Goal: Transaction & Acquisition: Obtain resource

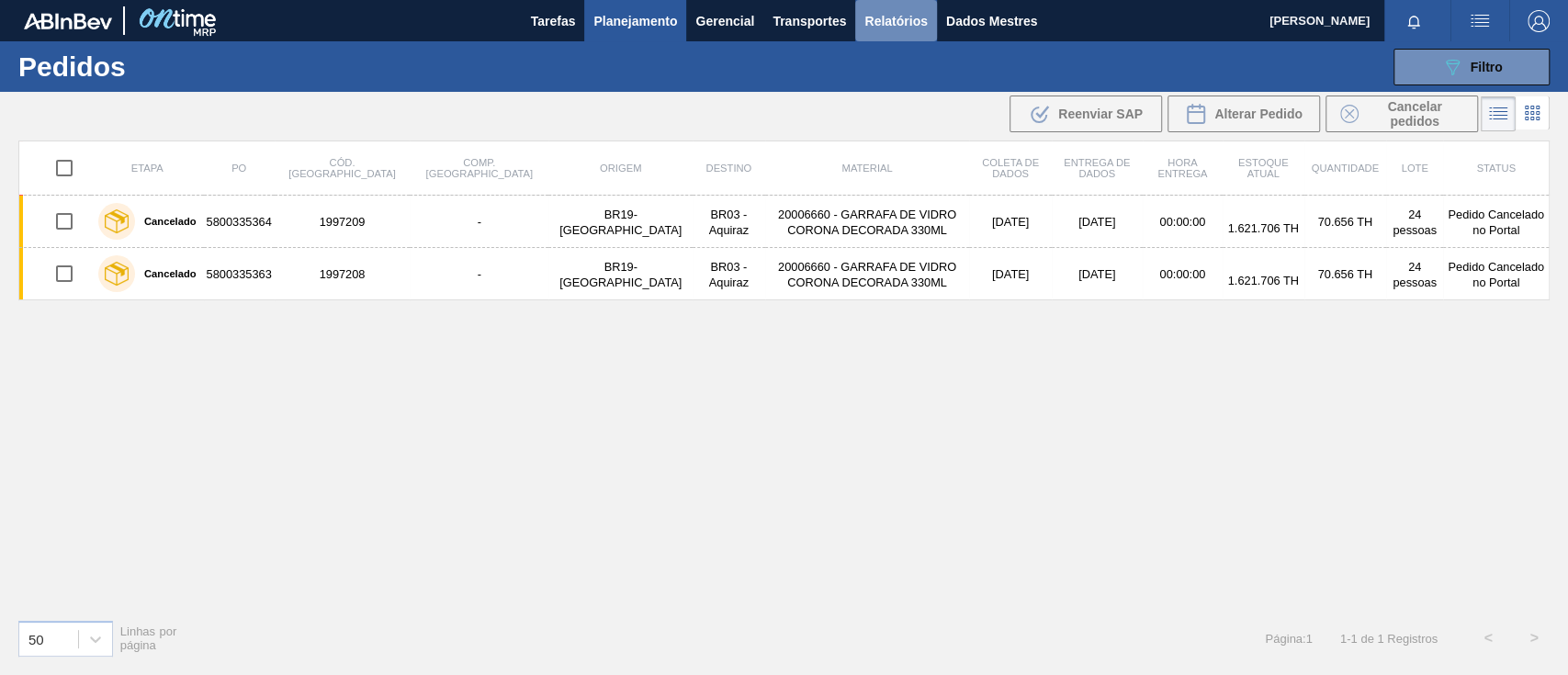
click at [891, 7] on button "Relatórios" at bounding box center [895, 21] width 80 height 42
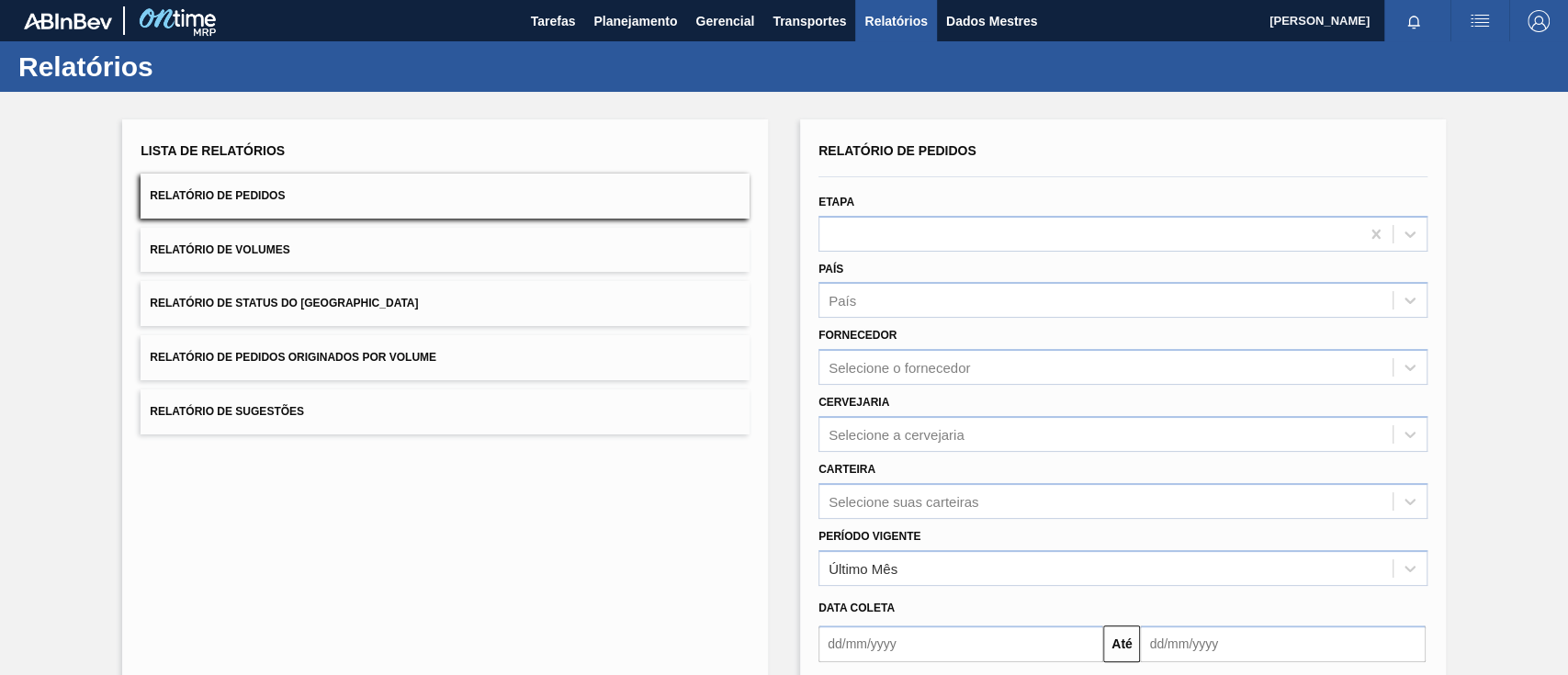
click at [370, 351] on span "Relatório de Pedidos Originados por Volume" at bounding box center [293, 357] width 287 height 13
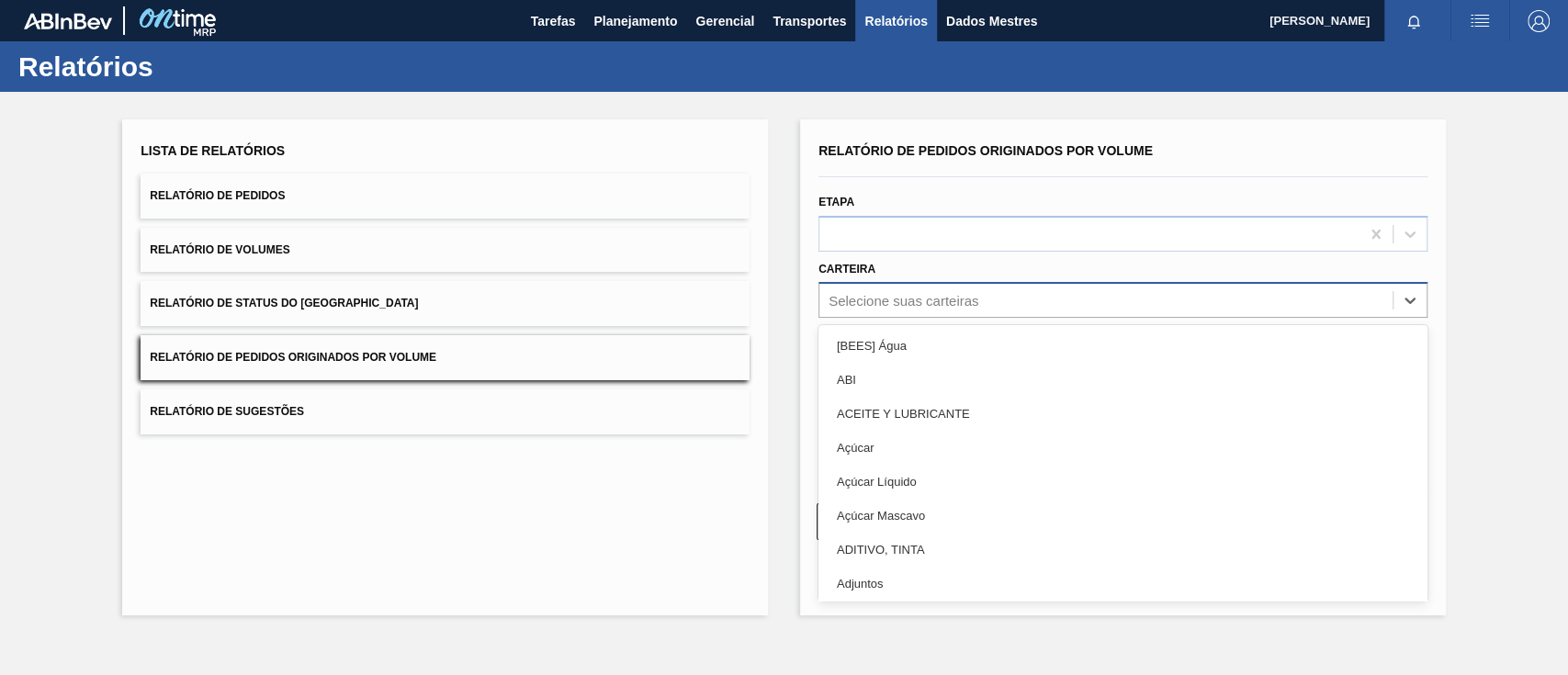
click at [878, 298] on div "Selecione suas carteiras" at bounding box center [903, 300] width 150 height 15
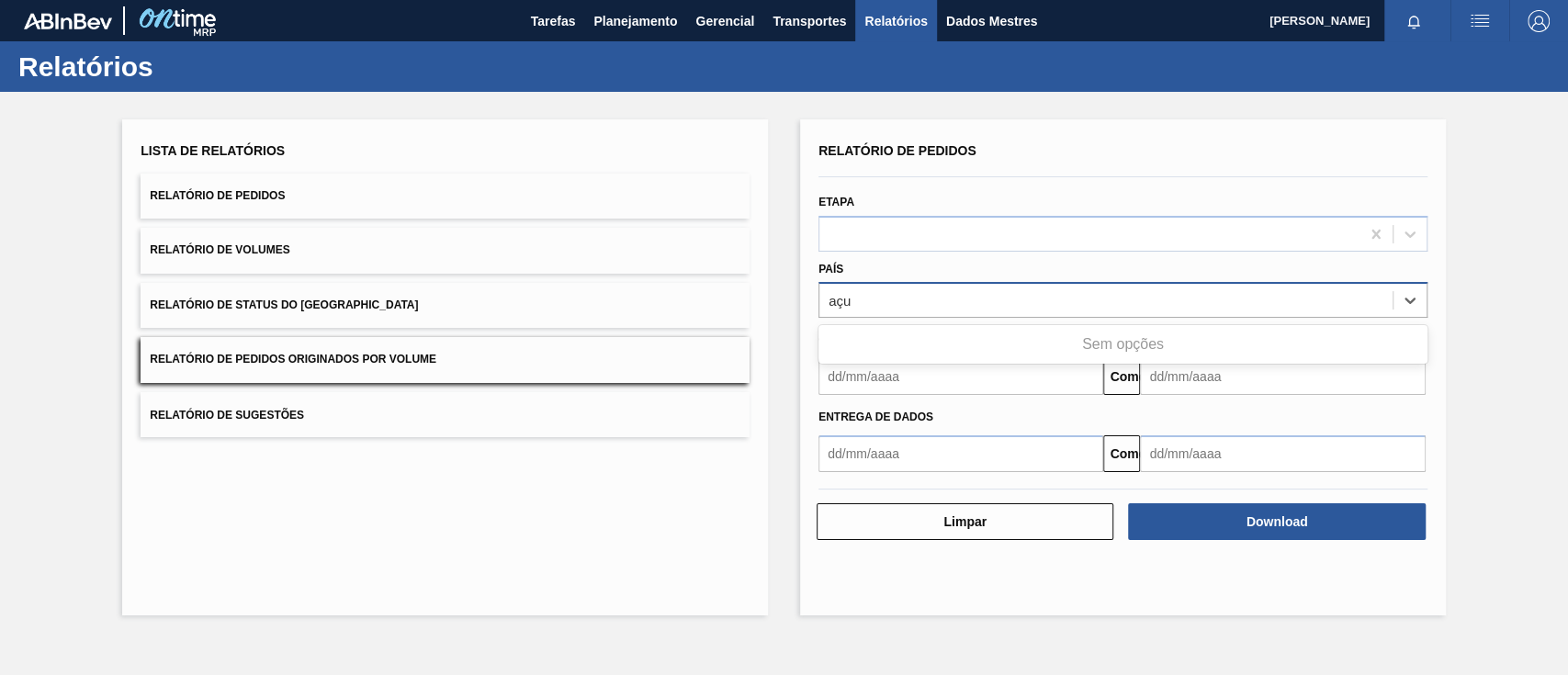
type input "aç"
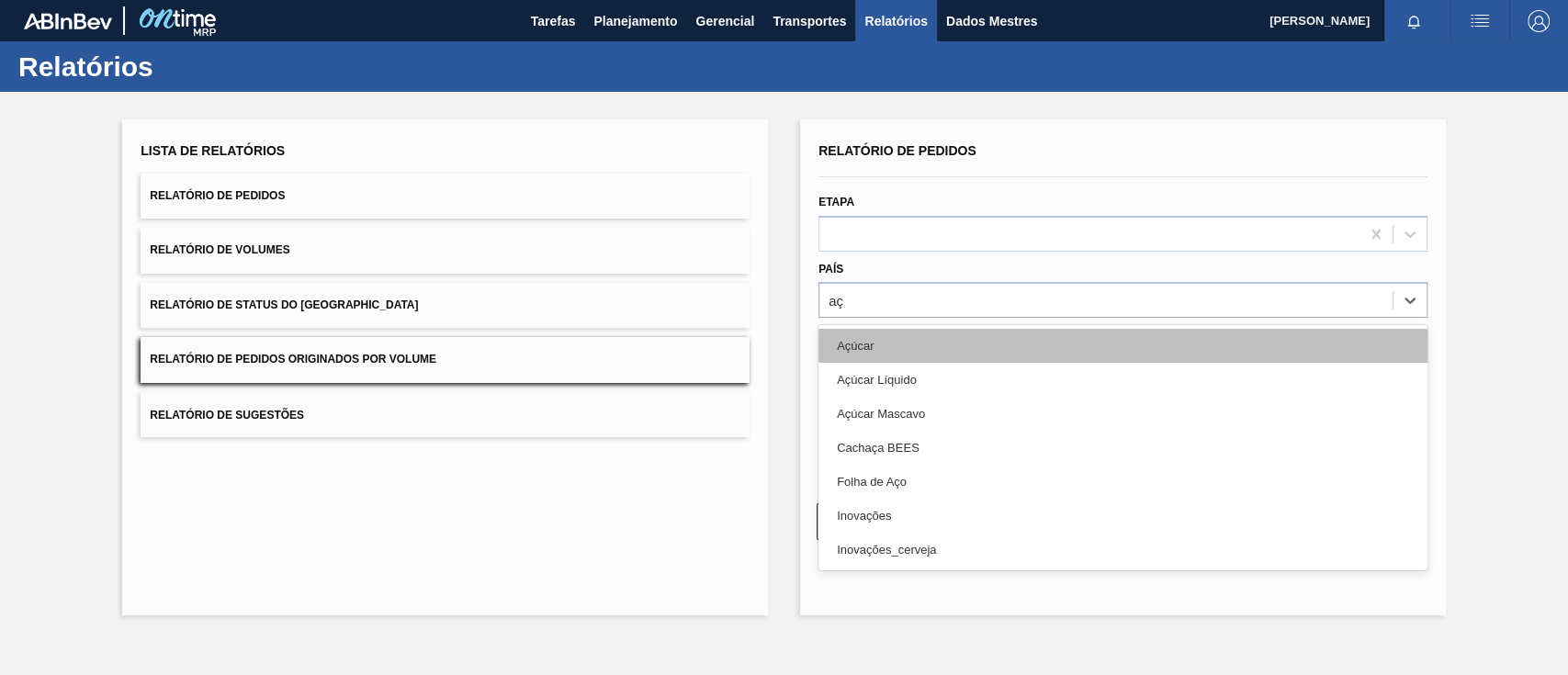
click at [872, 342] on font "Açúcar" at bounding box center [855, 346] width 37 height 14
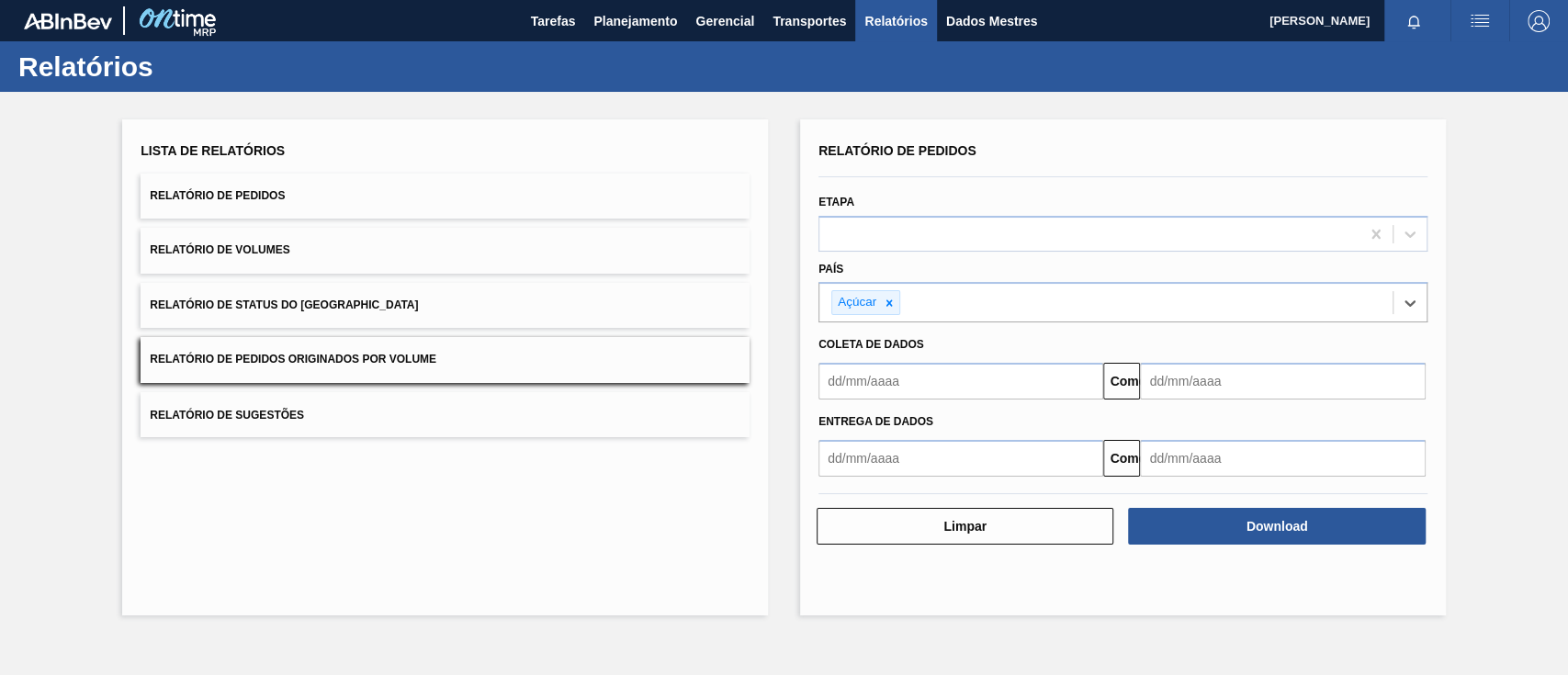
click at [887, 371] on input "text" at bounding box center [960, 381] width 285 height 37
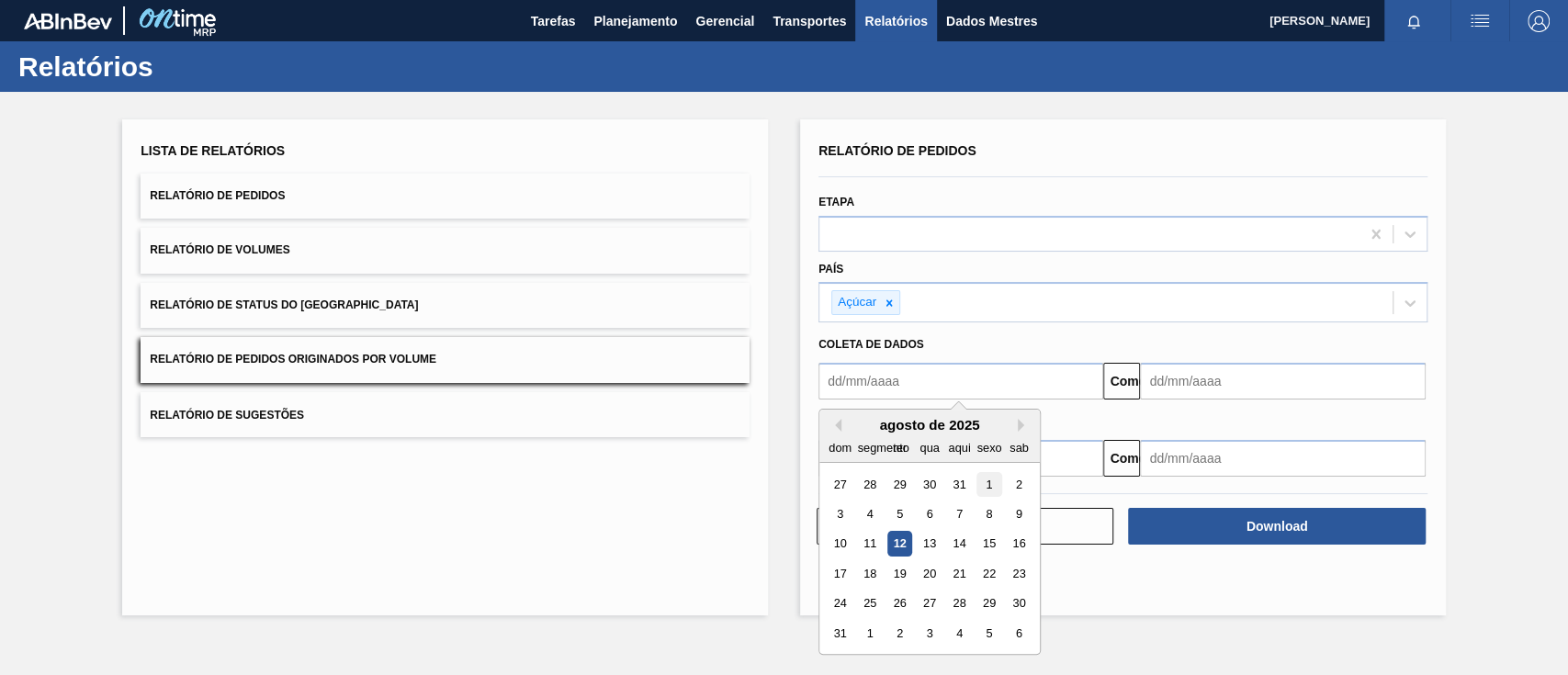
click at [991, 483] on div "1" at bounding box center [989, 484] width 25 height 25
type input "[DATE]"
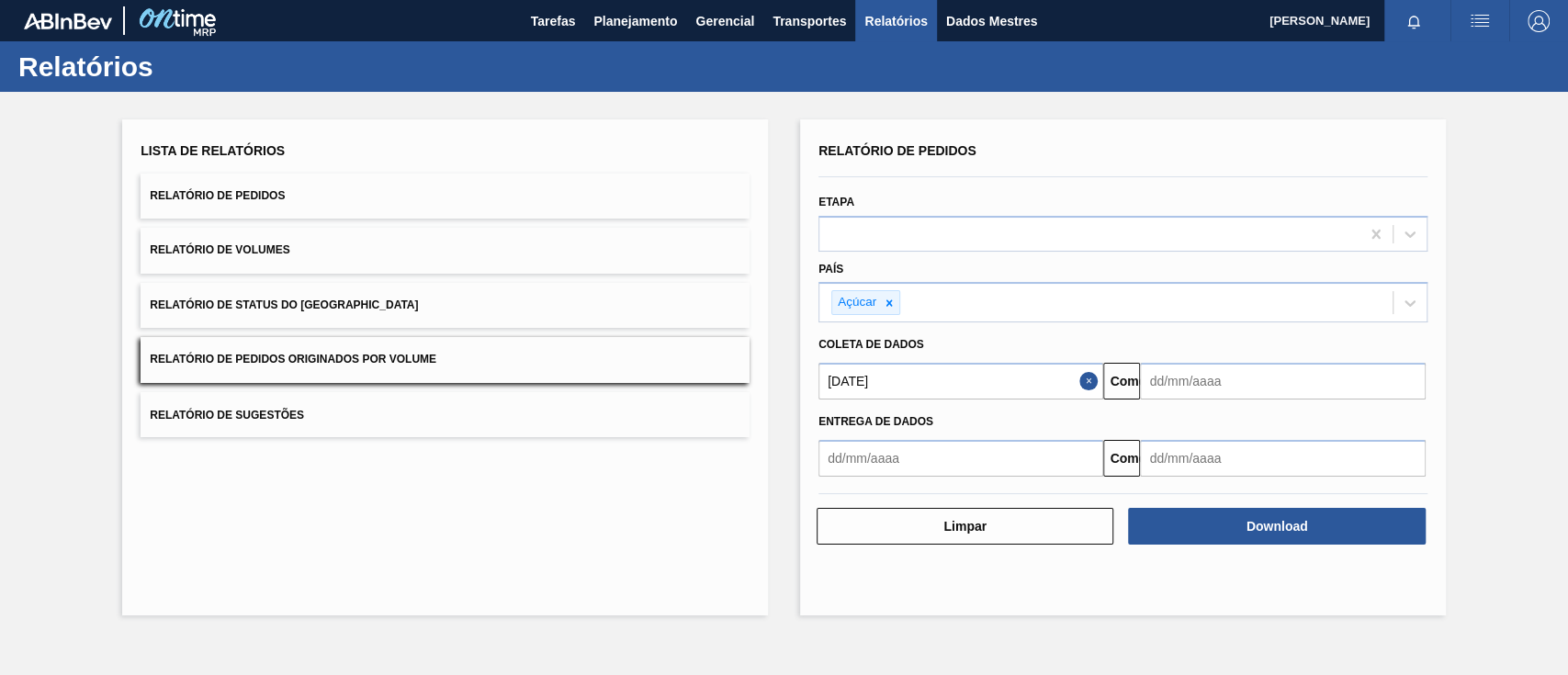
click at [1188, 386] on input "text" at bounding box center [1282, 381] width 285 height 37
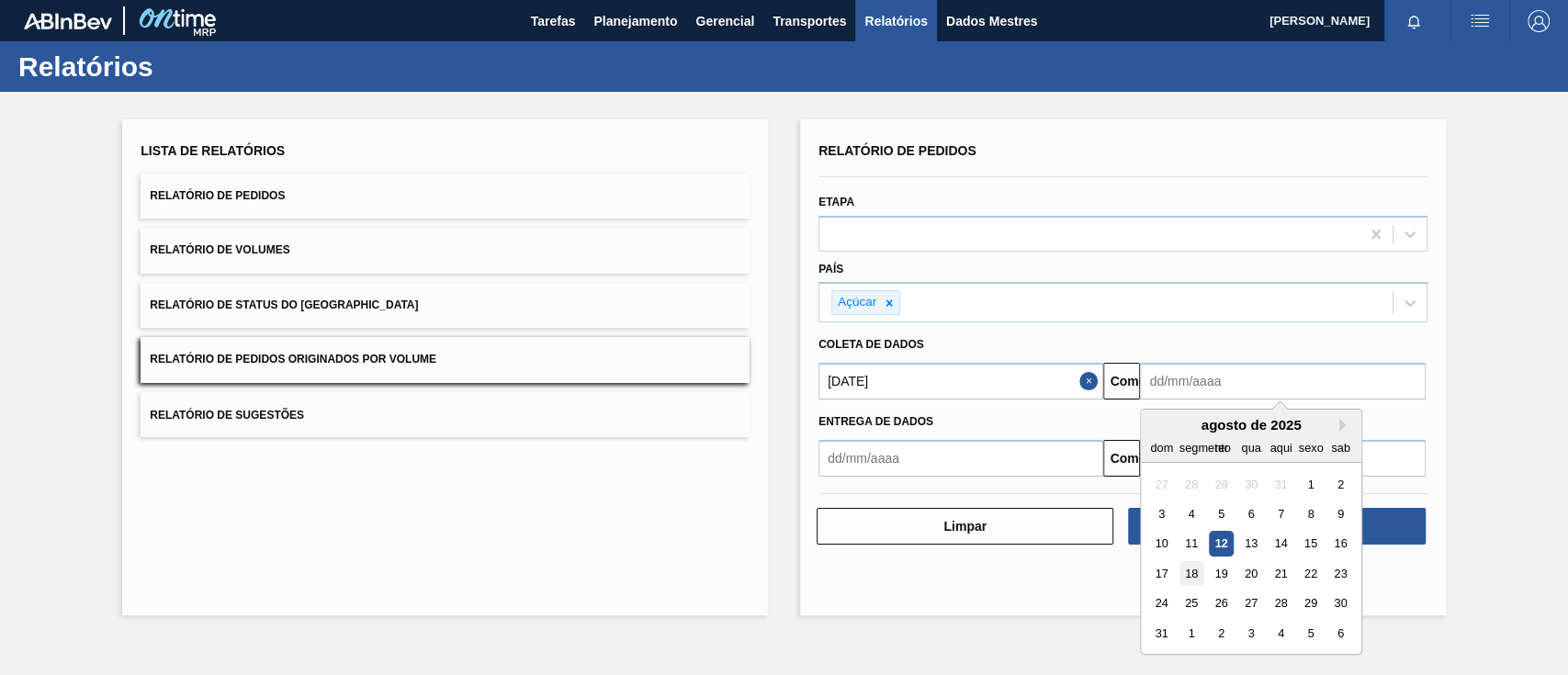
click at [1194, 569] on font "18" at bounding box center [1191, 573] width 13 height 14
type input "[DATE]"
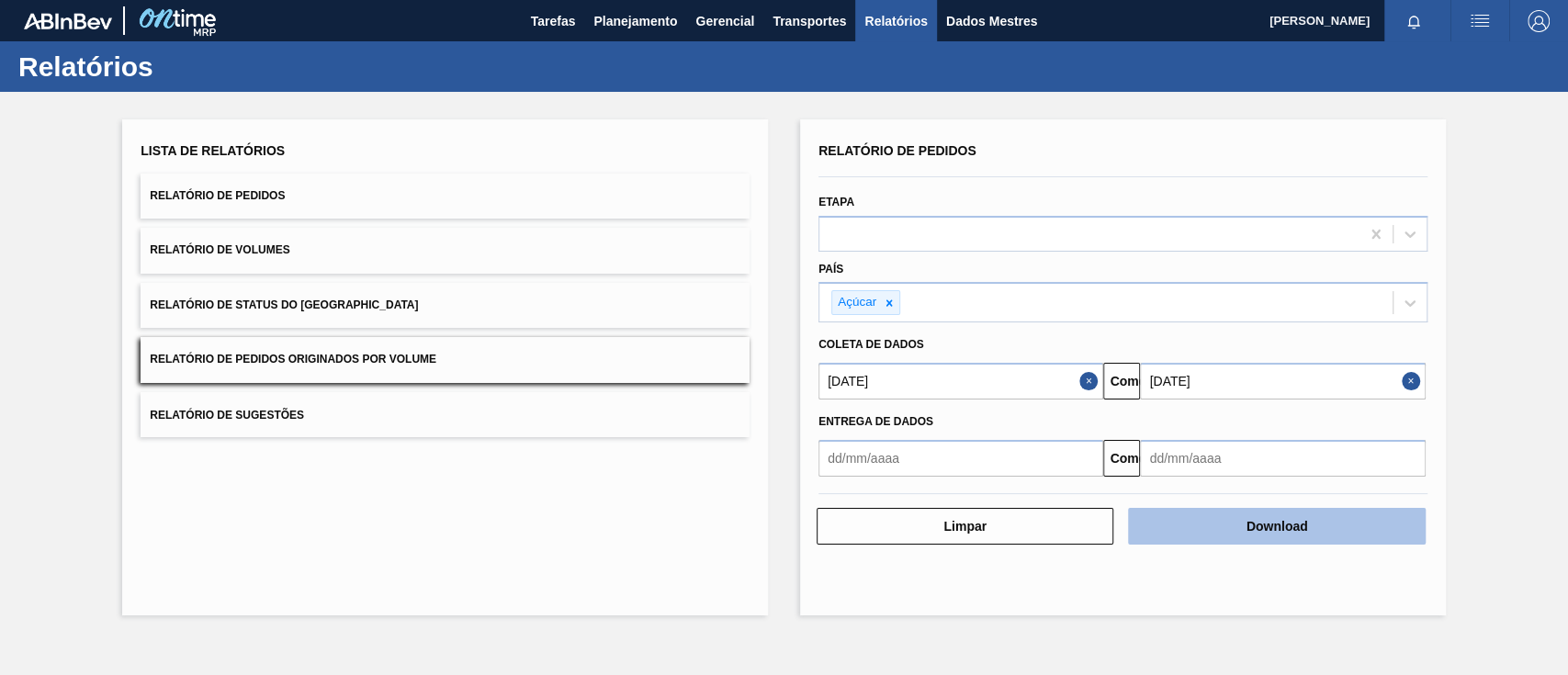
click at [1289, 529] on font "Download" at bounding box center [1276, 526] width 62 height 15
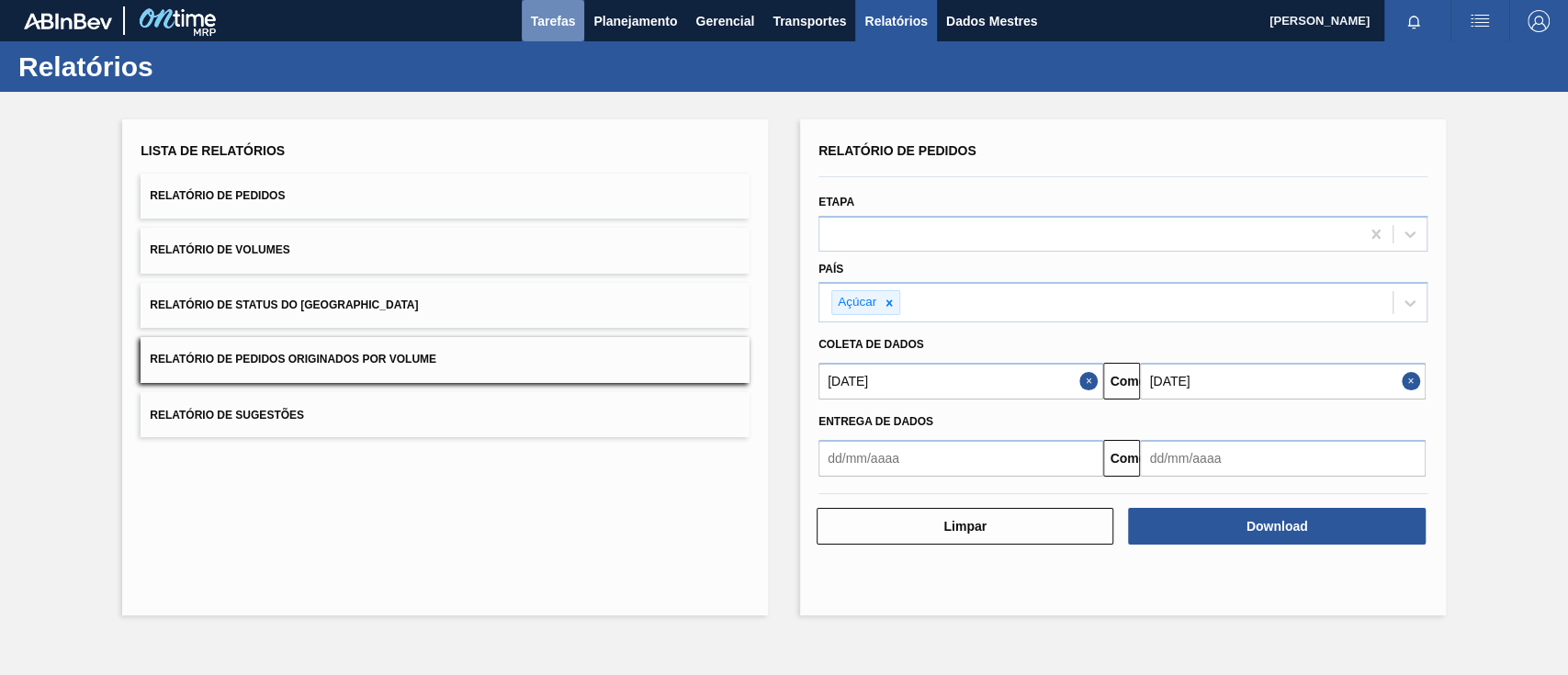
click at [563, 26] on font "Tarefas" at bounding box center [554, 22] width 45 height 15
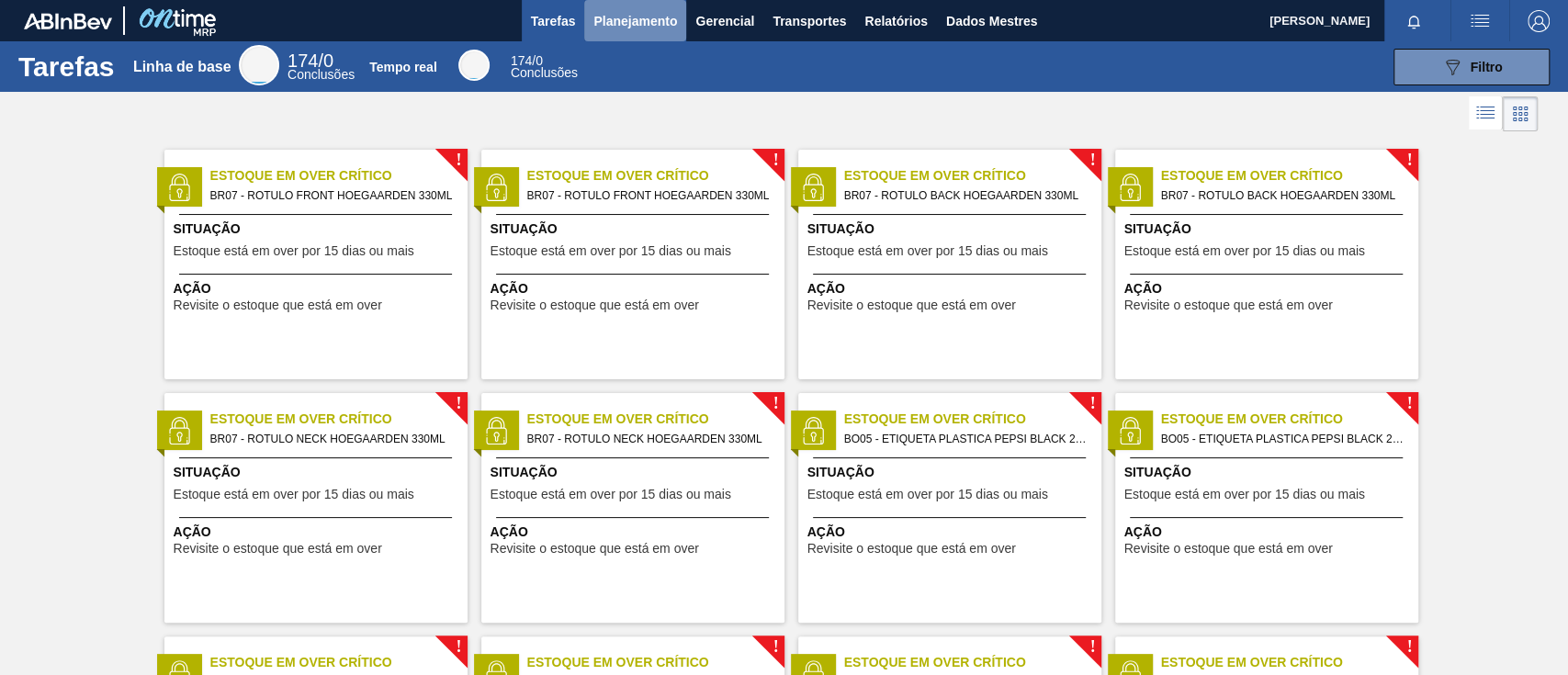
click at [644, 15] on font "Planejamento" at bounding box center [635, 22] width 83 height 15
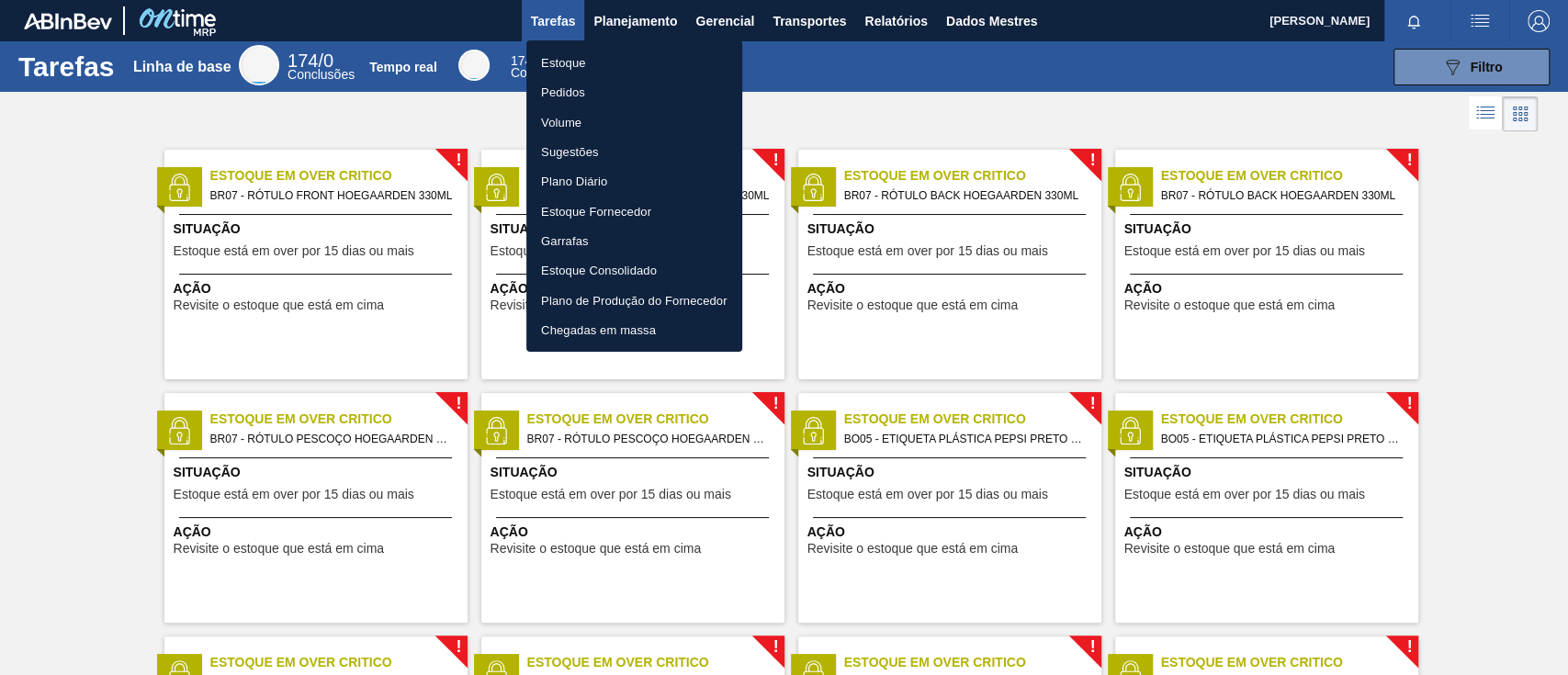
click at [559, 117] on font "Volume" at bounding box center [561, 121] width 41 height 14
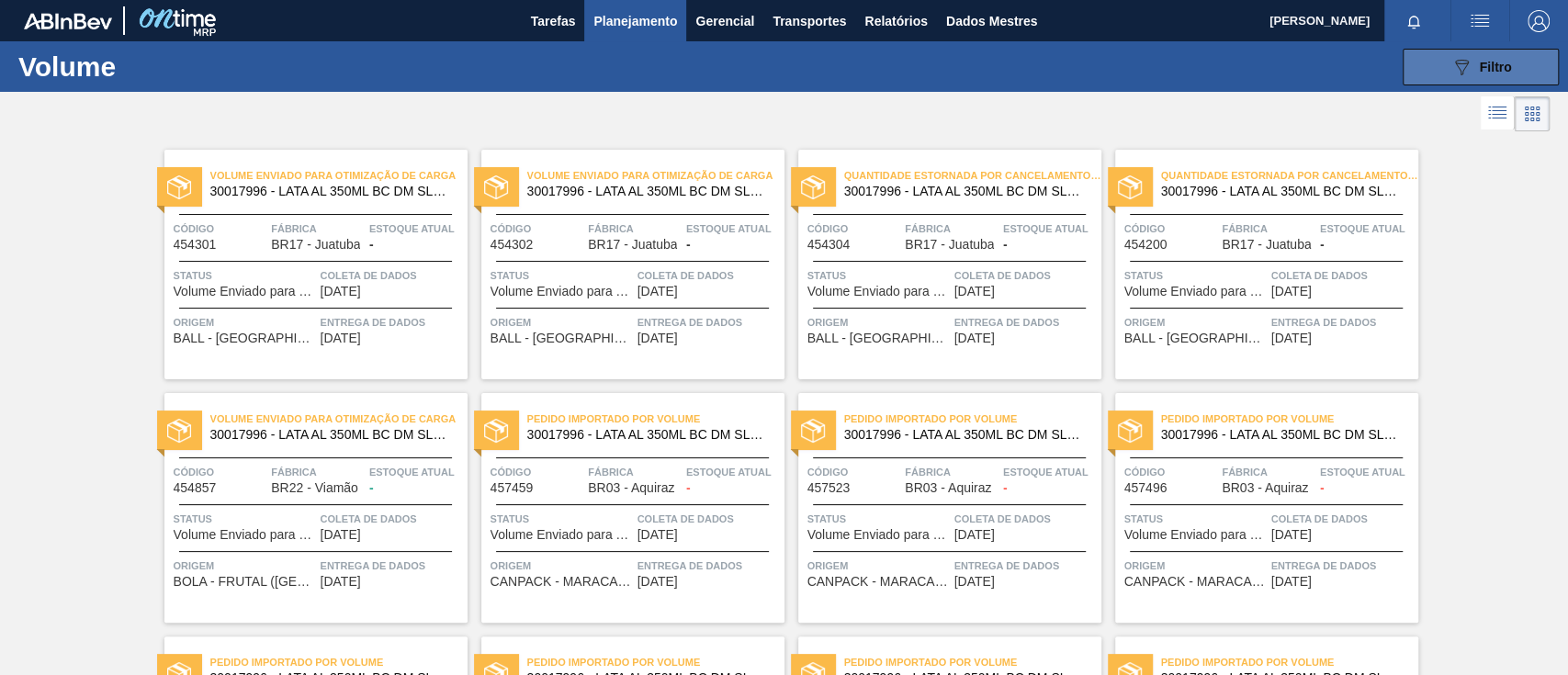
click at [1470, 62] on div "089F7B8B-B2A5-4AFE-B5C0-19BA573D28AC Filtro" at bounding box center [1480, 66] width 62 height 22
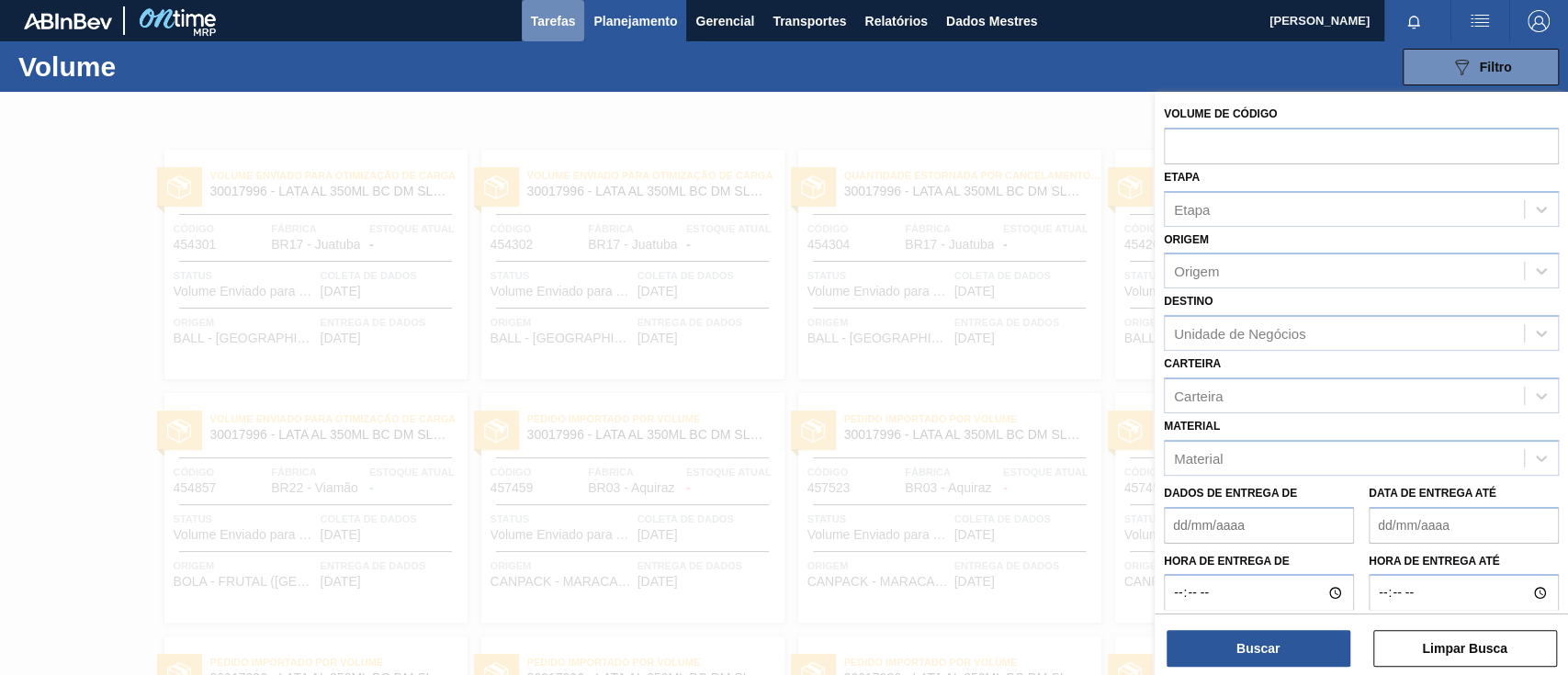
click at [556, 27] on font "Tarefas" at bounding box center [554, 21] width 45 height 22
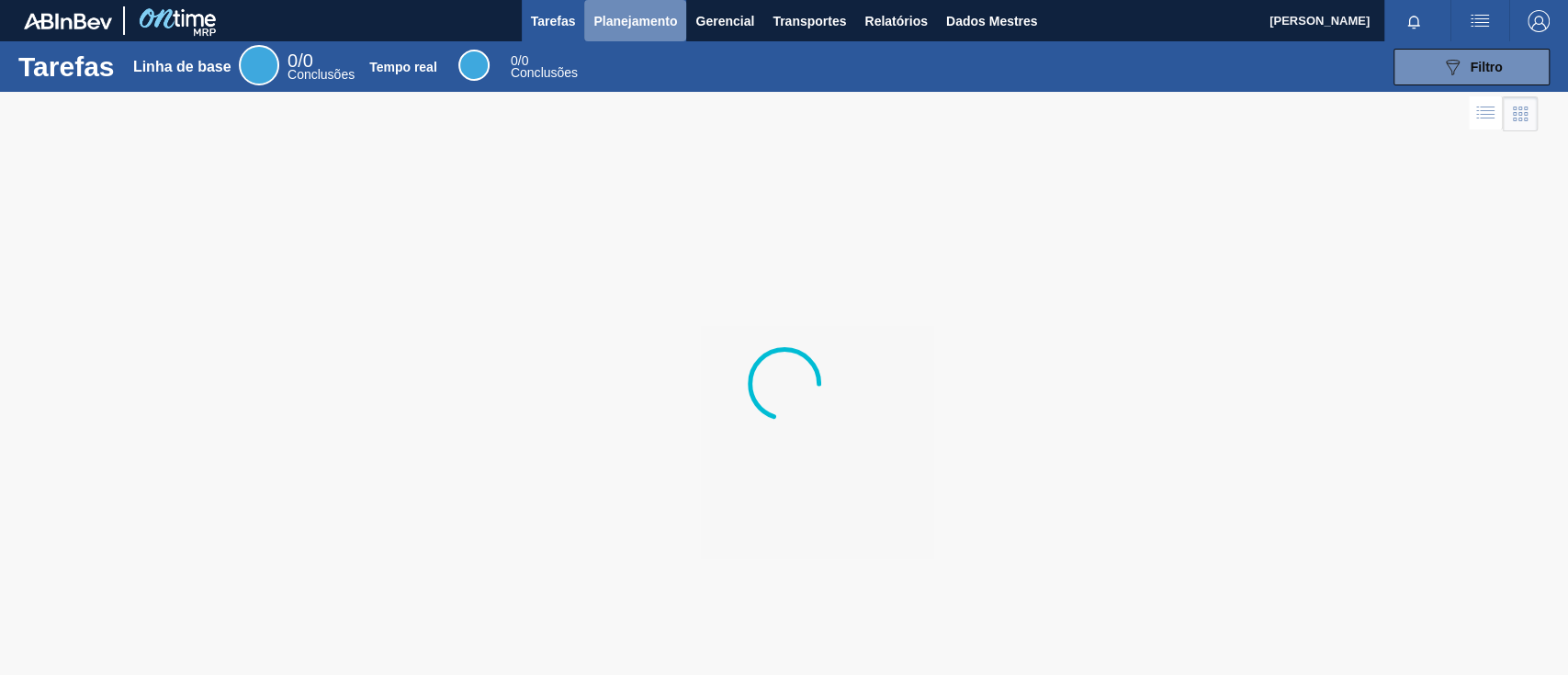
click at [660, 26] on font "Planejamento" at bounding box center [635, 22] width 83 height 15
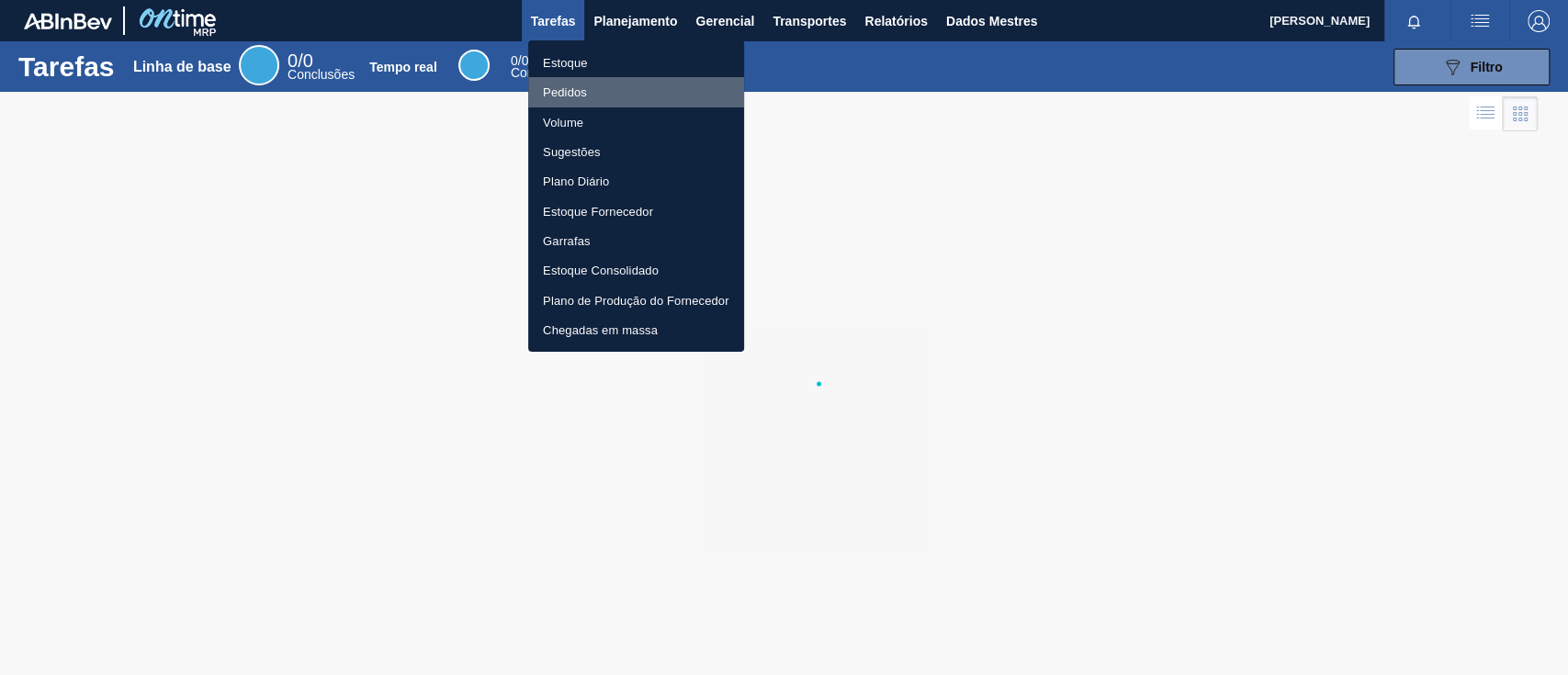
click at [565, 88] on font "Pedidos" at bounding box center [564, 92] width 45 height 14
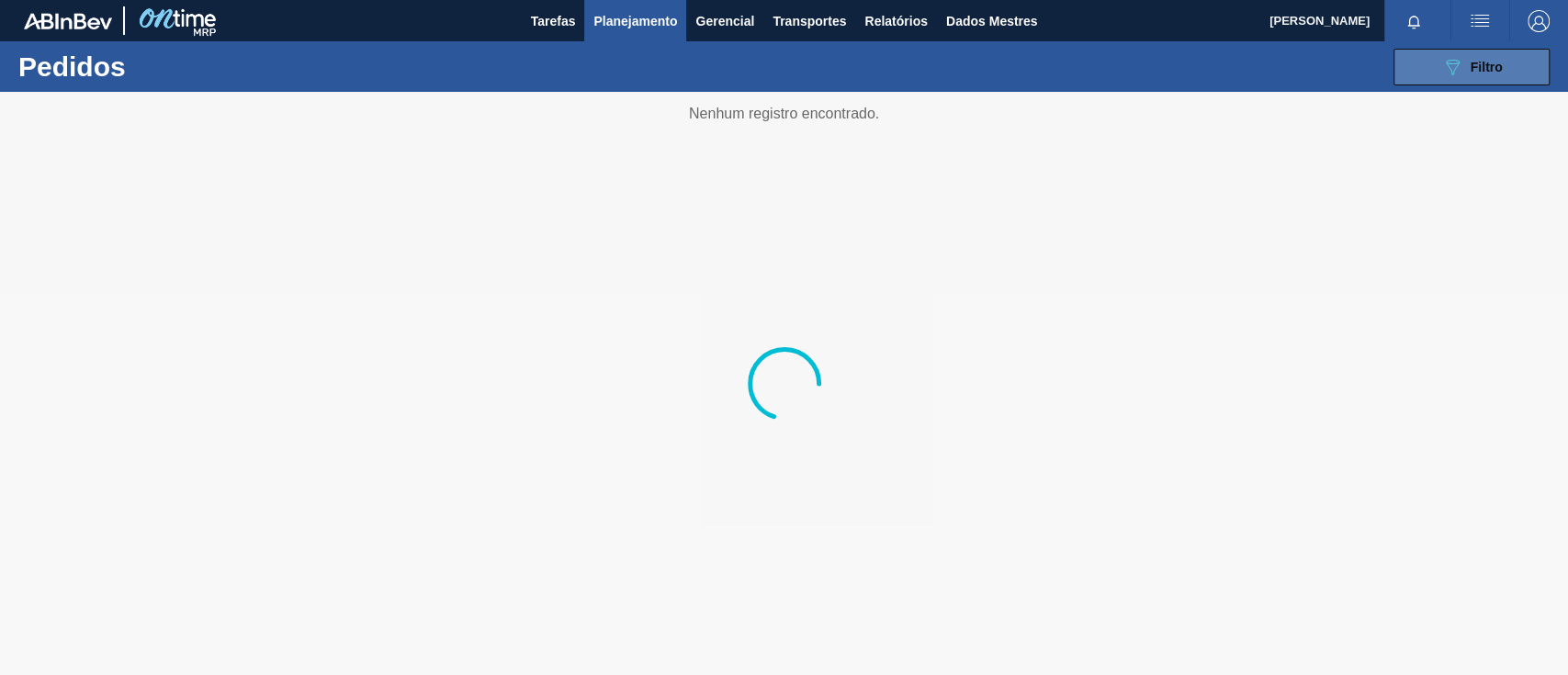
click at [1411, 62] on button "089F7B8B-B2A5-4AFE-B5C0-19BA573D28AC Filtro" at bounding box center [1470, 66] width 156 height 37
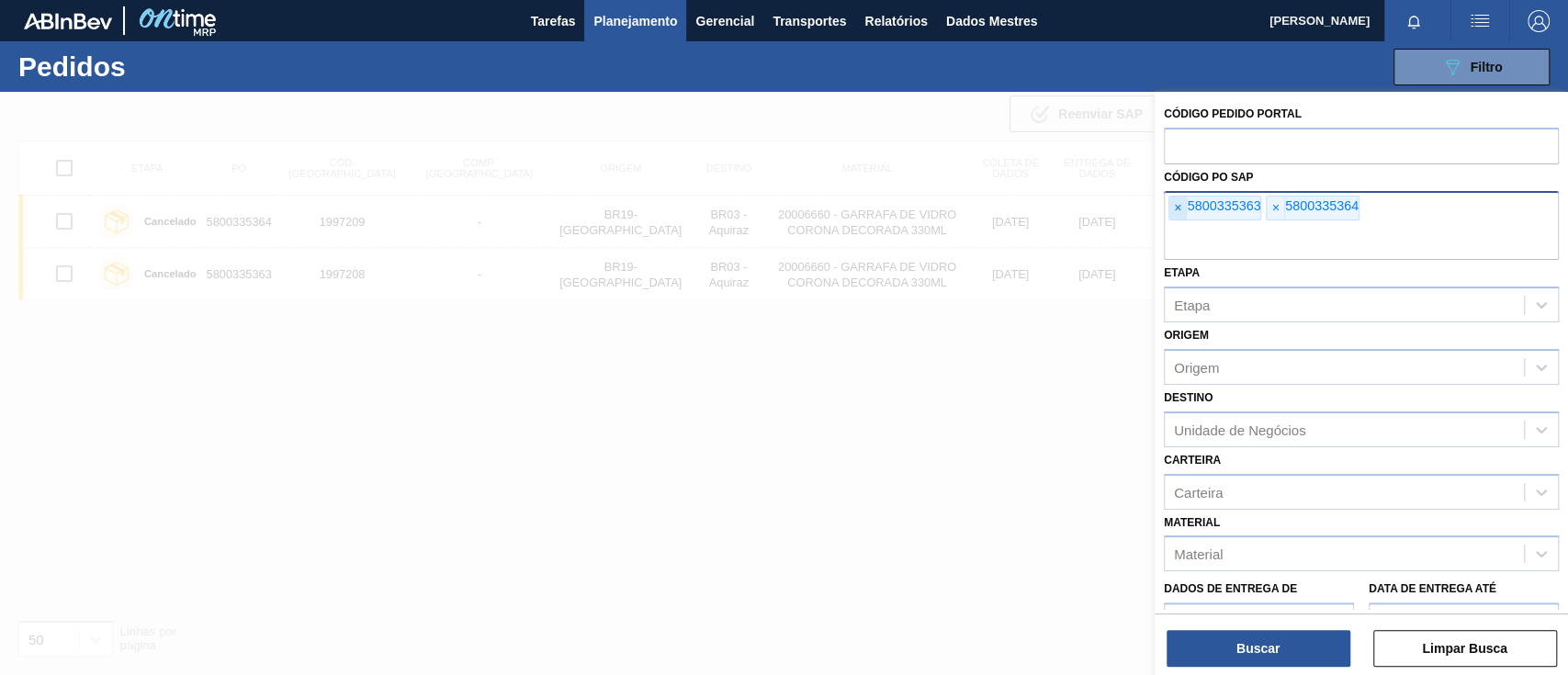
click at [1171, 205] on span "×" at bounding box center [1178, 208] width 17 height 24
click at [1175, 208] on font "×" at bounding box center [1177, 207] width 8 height 15
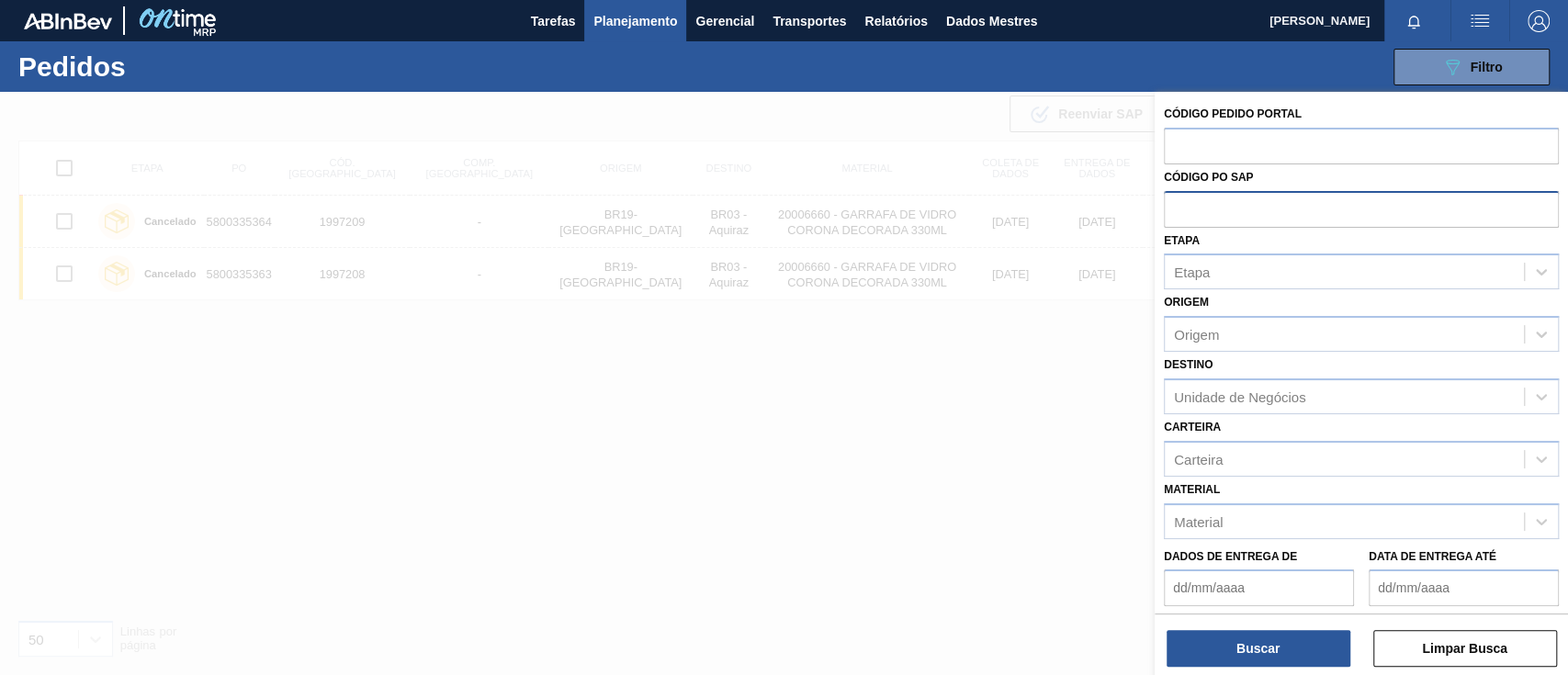
paste input "5800339988"
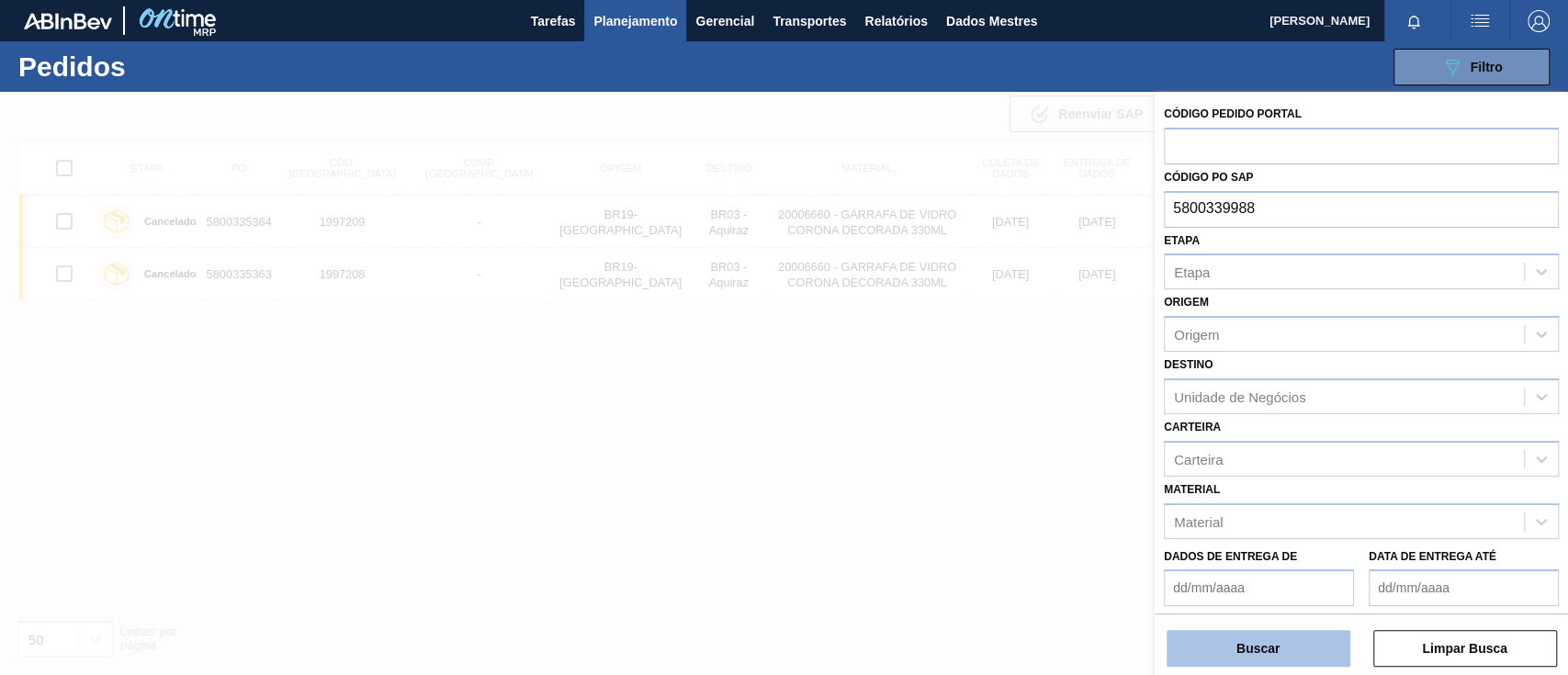
type input "5800339988"
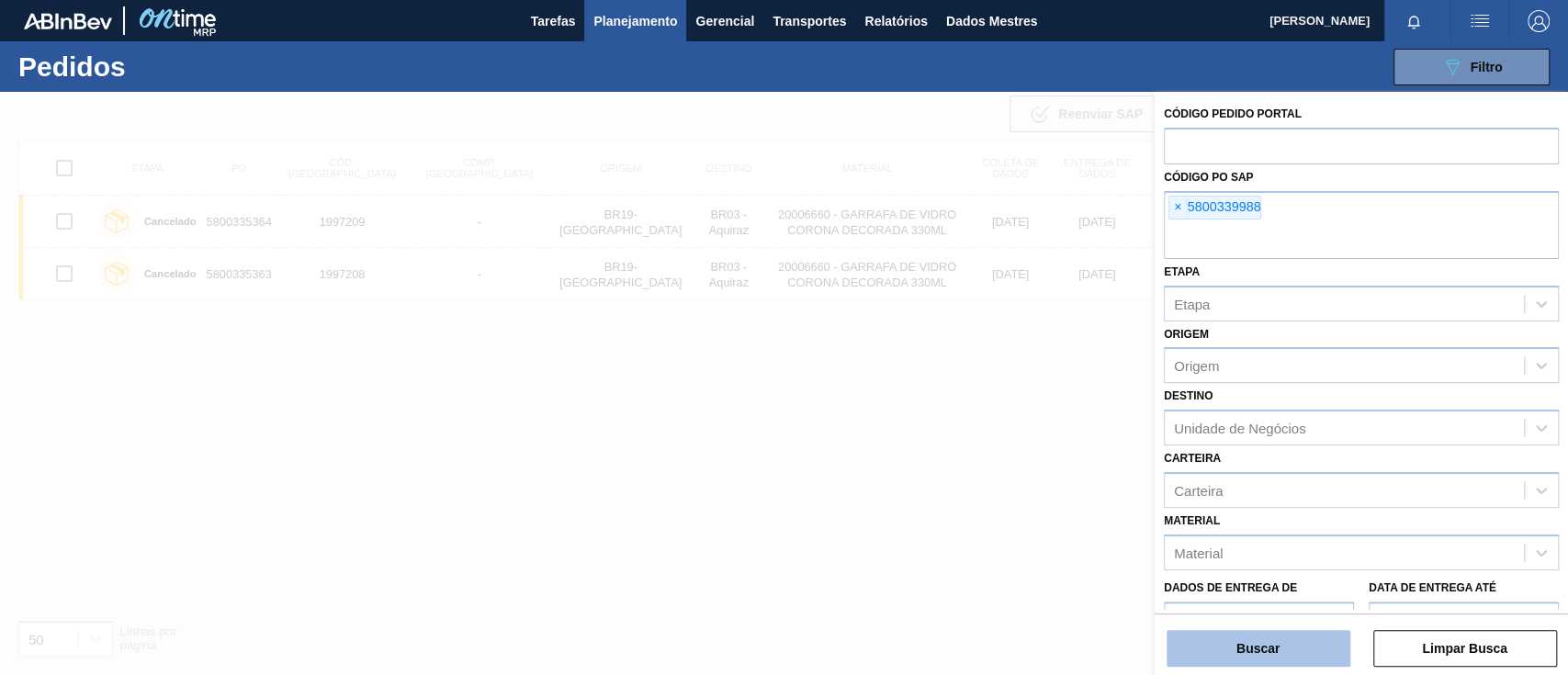
click at [1261, 654] on button "Buscar" at bounding box center [1258, 648] width 184 height 37
